Goal: Task Accomplishment & Management: Manage account settings

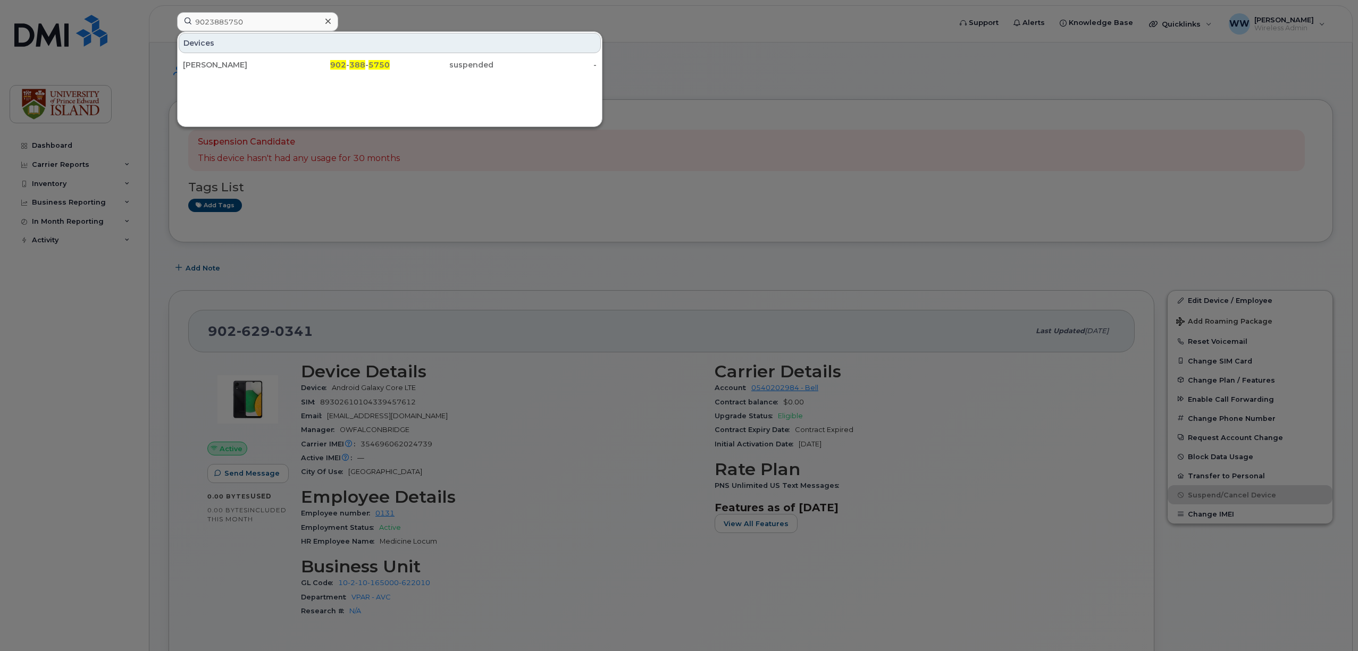
scroll to position [71, 0]
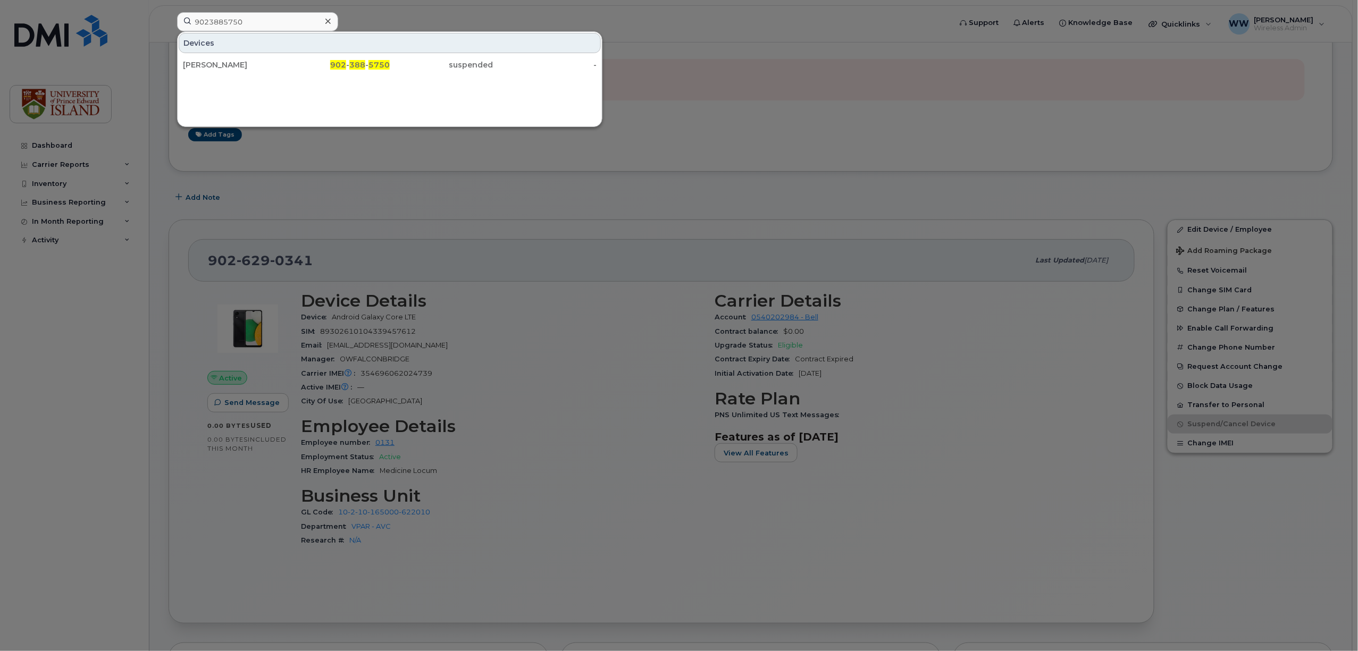
click at [331, 22] on div at bounding box center [327, 21] width 15 height 15
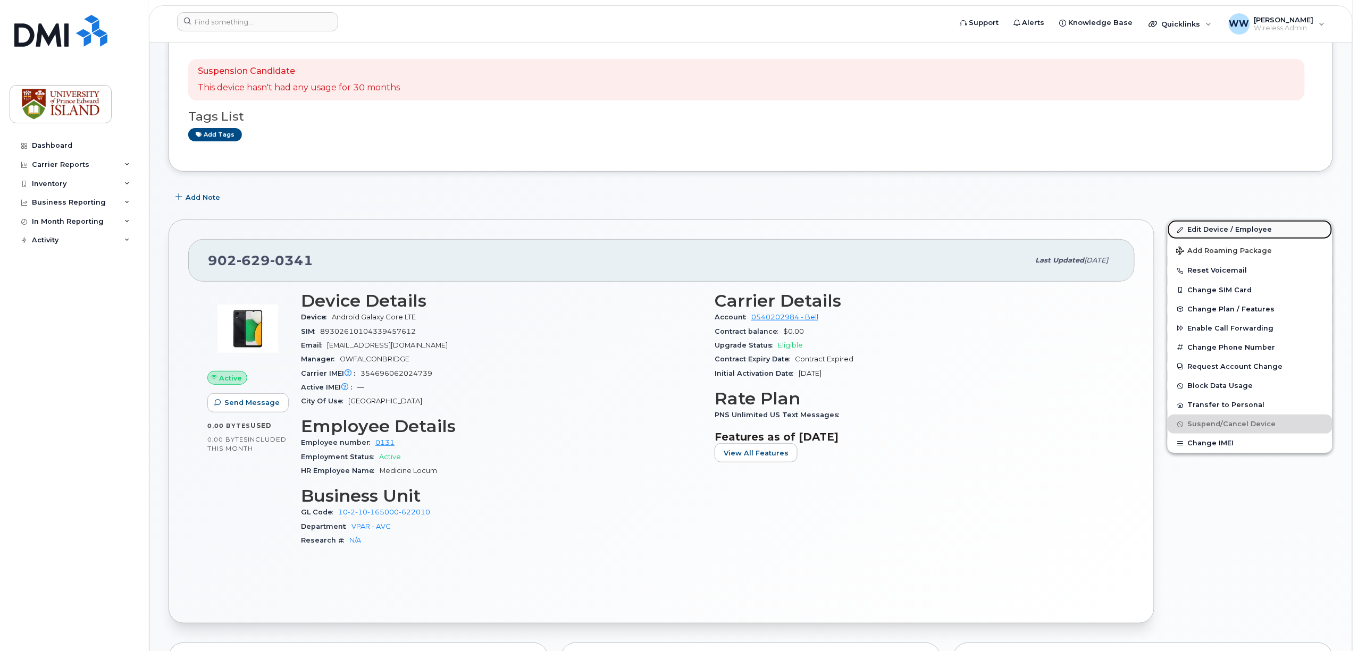
click at [1228, 232] on link "Edit Device / Employee" at bounding box center [1249, 229] width 165 height 19
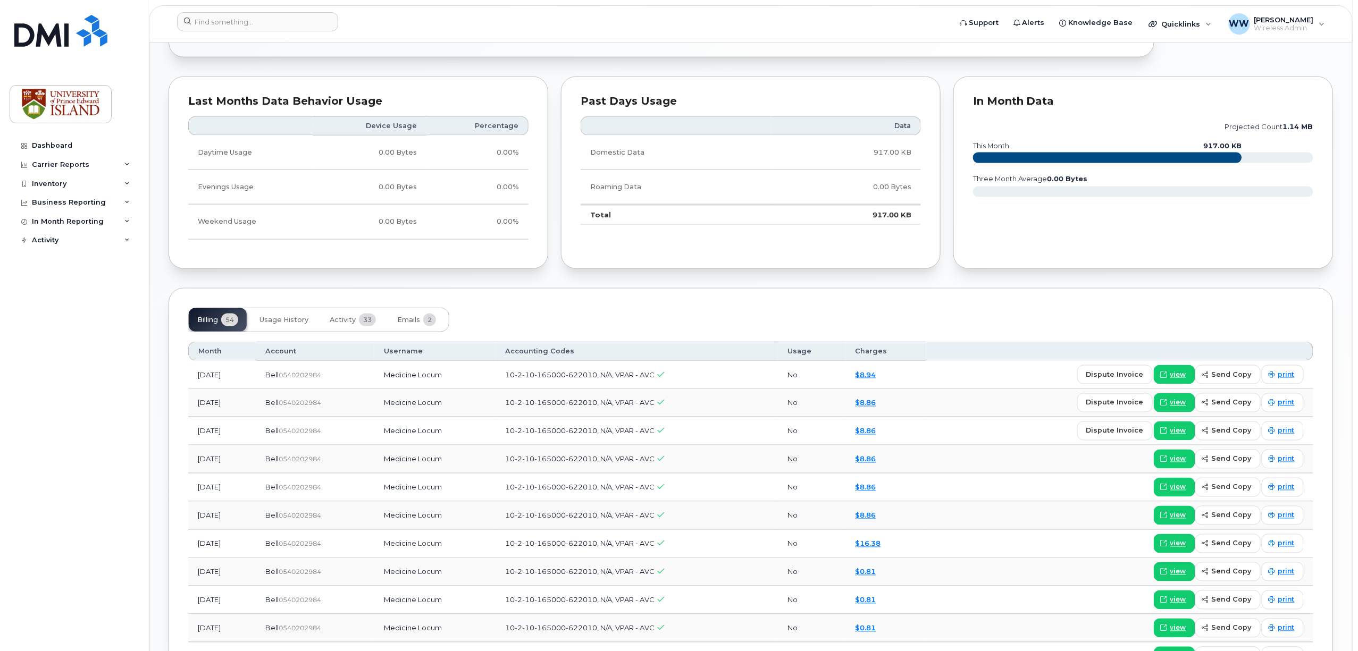
scroll to position [638, 0]
drag, startPoint x: 616, startPoint y: 375, endPoint x: 509, endPoint y: 381, distance: 107.0
click at [509, 381] on tr "Jul 2025 Bell  0540202984 Medicine Locum 10-2-10-165000-622010, N/A, VPAR - AVC…" at bounding box center [750, 374] width 1125 height 28
copy tr "10-2-10-165000-622010"
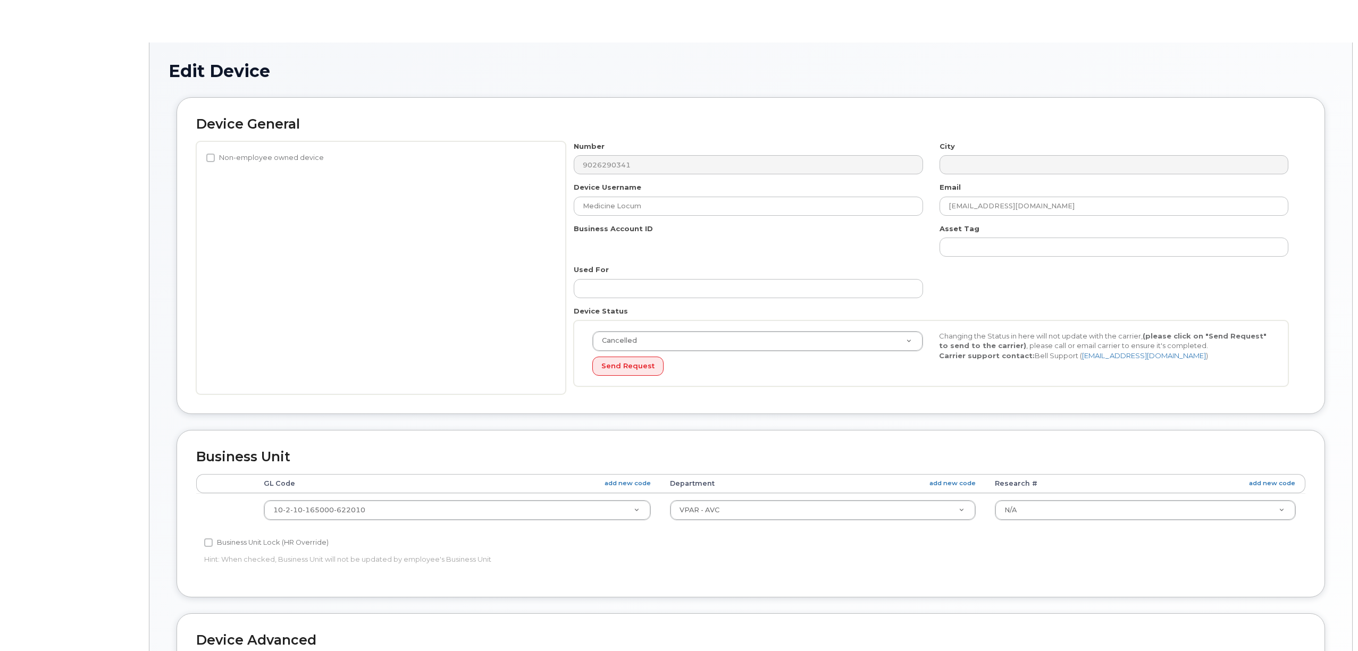
select select "2042298"
select select "2042284"
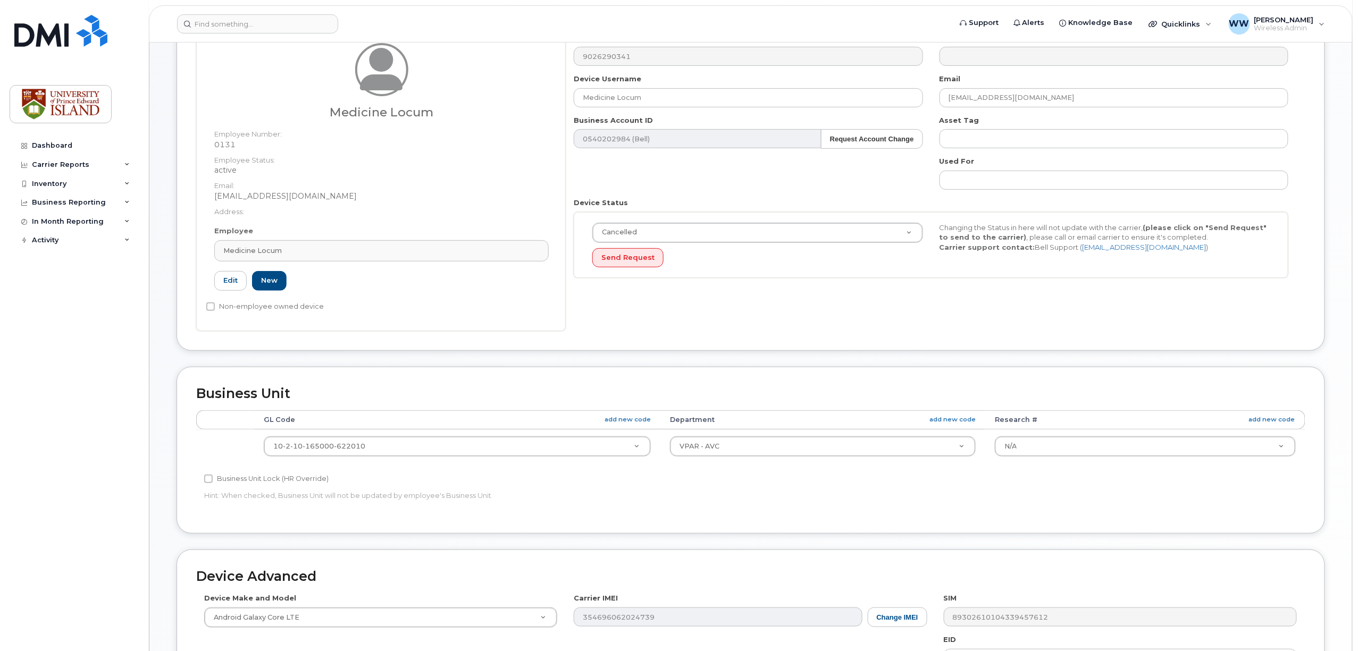
scroll to position [44, 0]
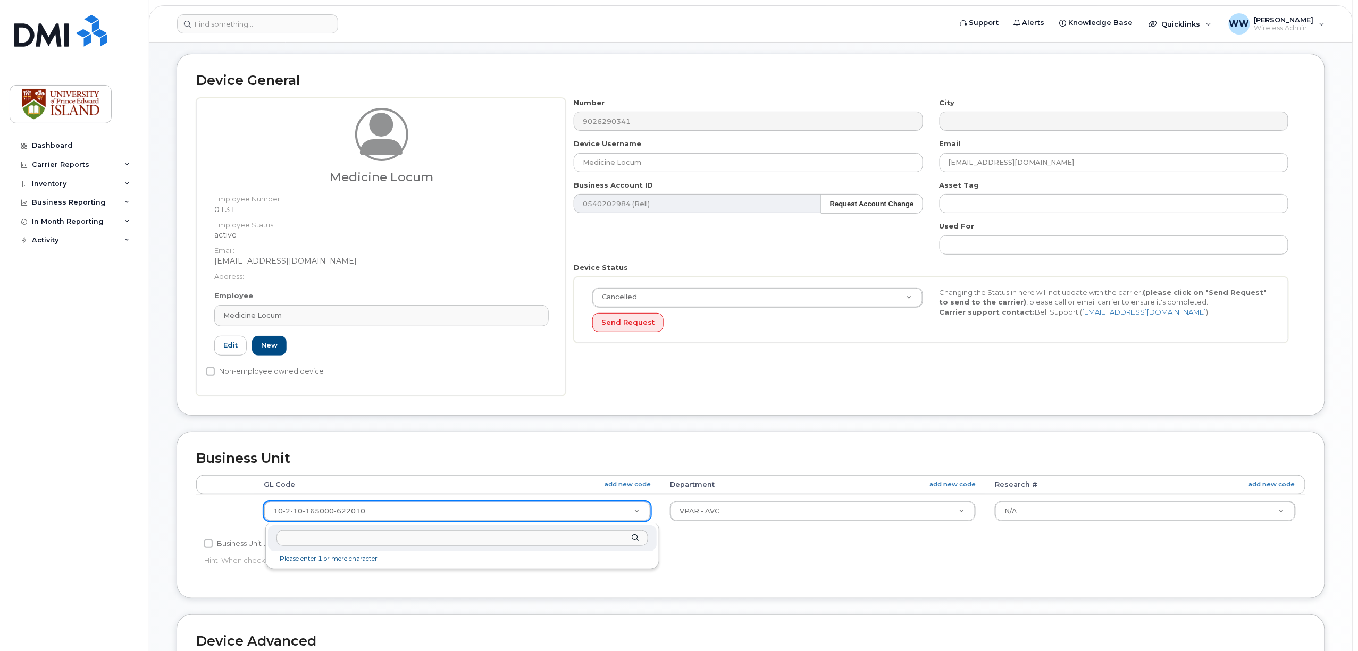
drag, startPoint x: 386, startPoint y: 511, endPoint x: 296, endPoint y: 509, distance: 90.4
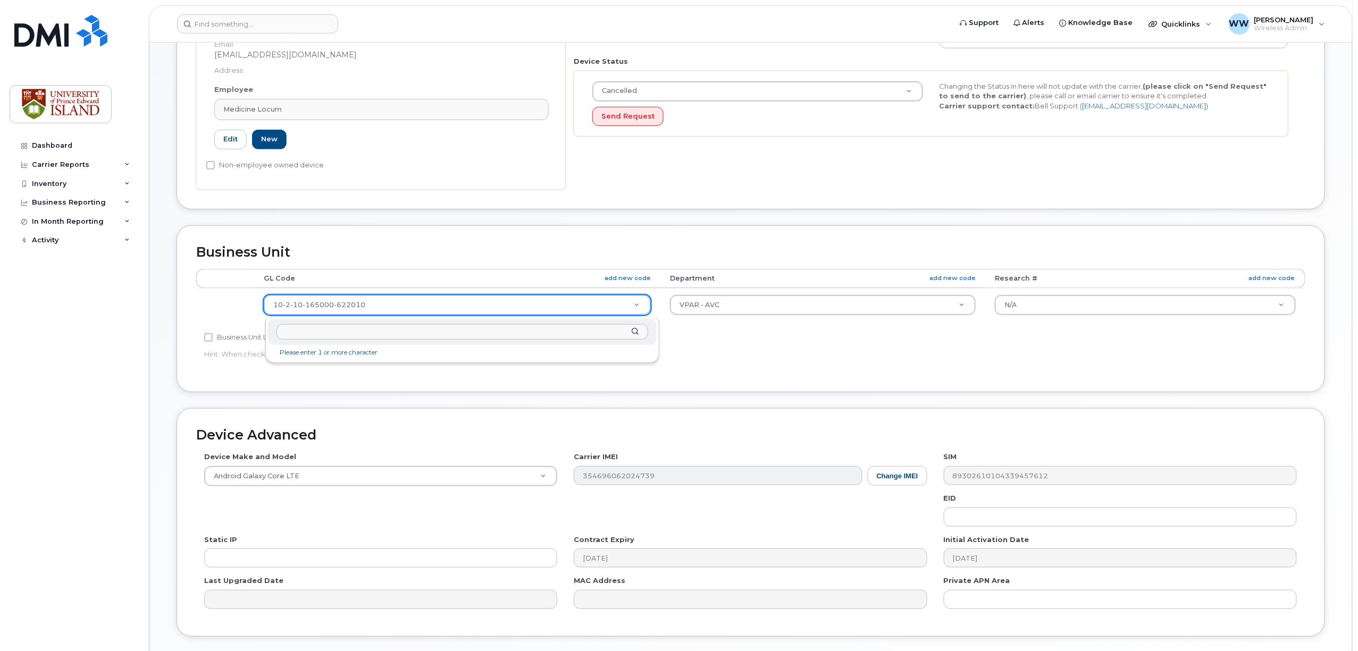
scroll to position [327, 0]
